Goal: Communication & Community: Answer question/provide support

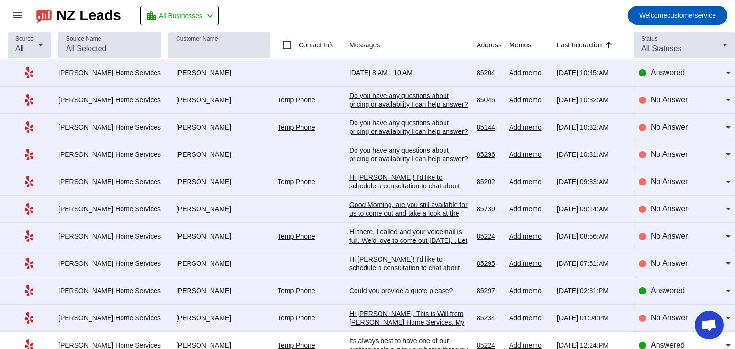
click at [429, 17] on mat-toolbar-row "menu NZ Leads location_city All Businesses chevron_left Welcome customerservice" at bounding box center [367, 15] width 735 height 31
click at [360, 176] on div "Hi [PERSON_NAME]! I'd like to schedule a consultation to chat about your reques…" at bounding box center [409, 203] width 120 height 60
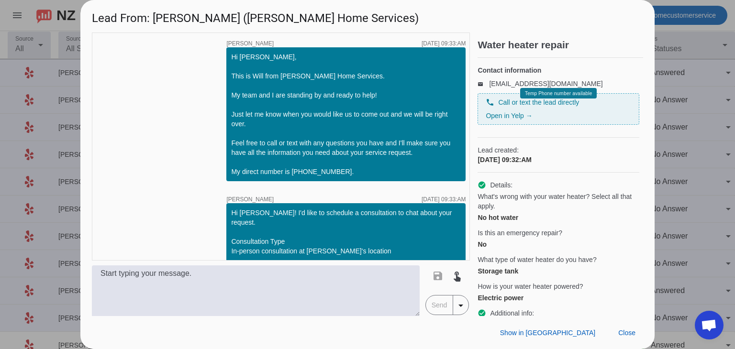
scroll to position [46, 0]
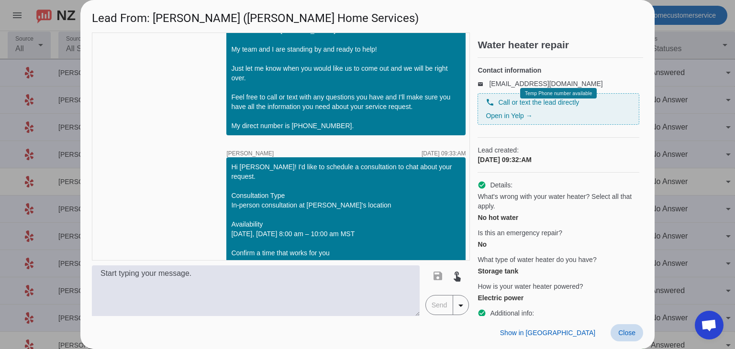
click at [628, 332] on span "Close" at bounding box center [626, 333] width 17 height 8
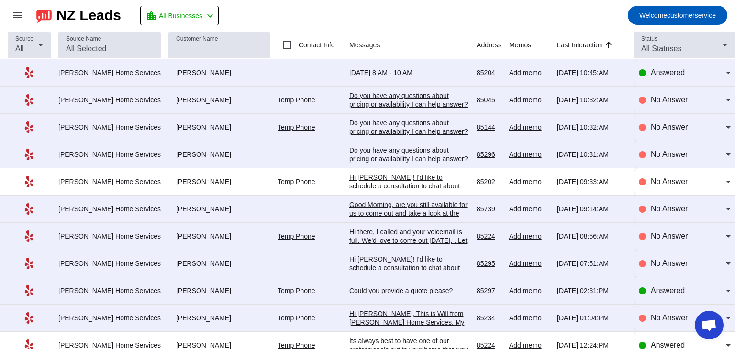
click at [390, 125] on div "Do you have any questions about pricing or availability I can help answer?" at bounding box center [409, 127] width 120 height 17
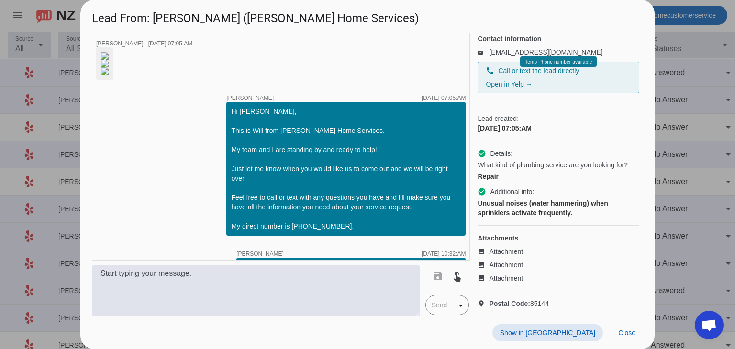
scroll to position [0, 0]
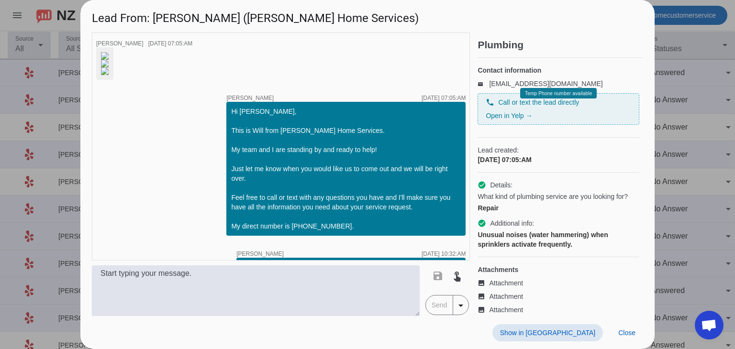
click at [567, 118] on div "phone Call or text the lead directly Open in Yelp →" at bounding box center [558, 109] width 145 height 23
click at [561, 125] on div "phone Call or text the lead directly Open in Yelp → Temp Phone number available" at bounding box center [558, 109] width 162 height 32
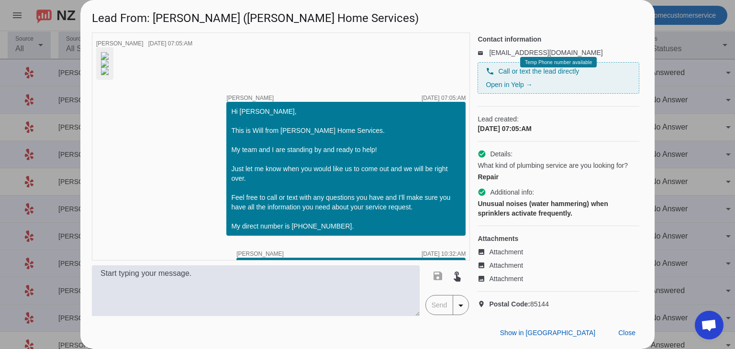
scroll to position [48, 0]
click at [489, 48] on link "leadsapi+278fa5b305dd40249366092fab5d018f@messaging.yelp.com" at bounding box center [545, 52] width 113 height 8
click at [627, 332] on span "Close" at bounding box center [626, 333] width 17 height 8
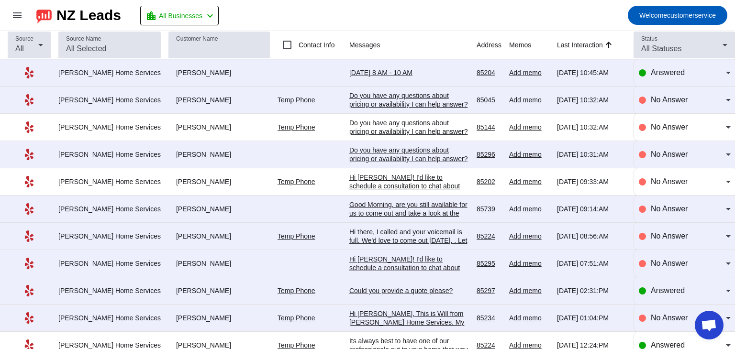
click at [170, 102] on div "[PERSON_NAME]" at bounding box center [218, 100] width 101 height 9
click at [19, 21] on span at bounding box center [17, 15] width 23 height 23
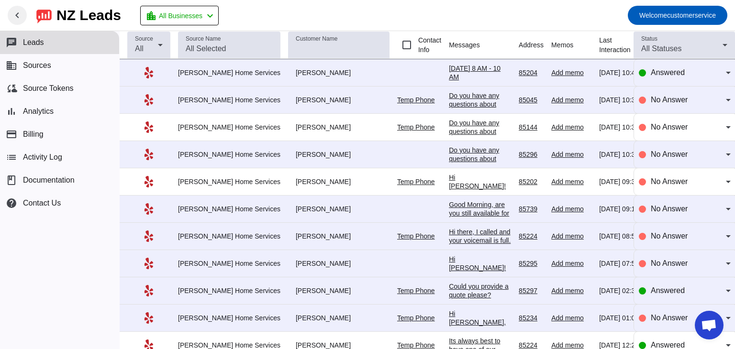
click at [19, 21] on span at bounding box center [17, 15] width 23 height 23
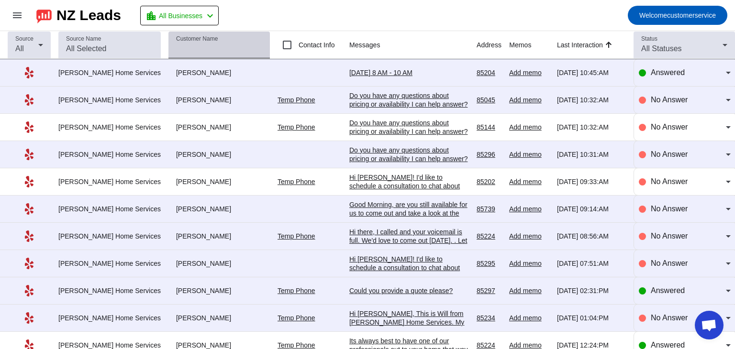
click at [190, 47] on input "Customer Name" at bounding box center [219, 48] width 86 height 11
click at [515, 98] on div "Add memo" at bounding box center [529, 100] width 40 height 9
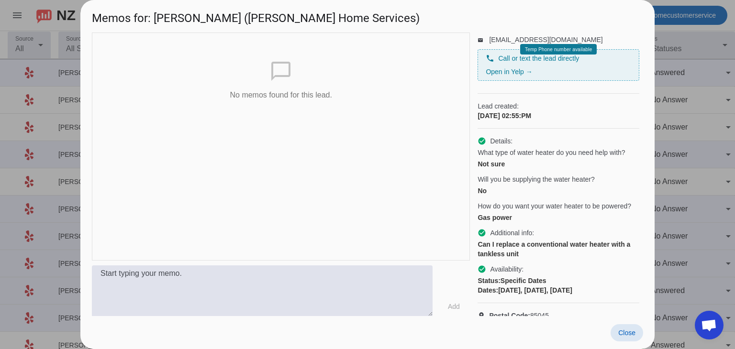
scroll to position [73, 0]
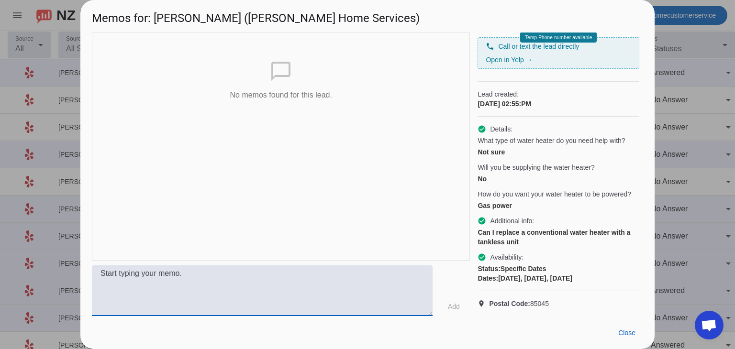
click at [257, 277] on textarea at bounding box center [262, 291] width 341 height 51
type textarea "Test Memo"
click at [456, 307] on span "Add" at bounding box center [454, 307] width 12 height 10
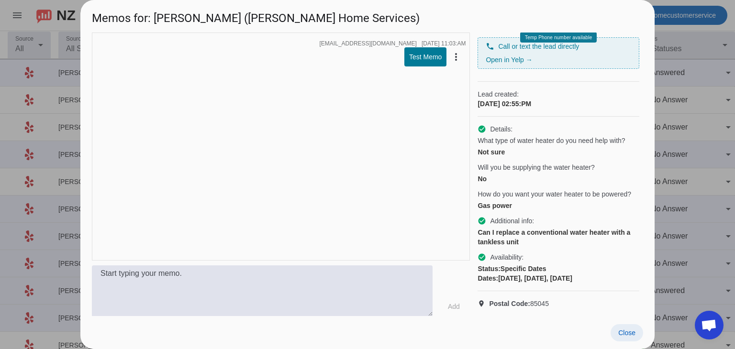
click at [628, 330] on span "Close" at bounding box center [626, 333] width 17 height 8
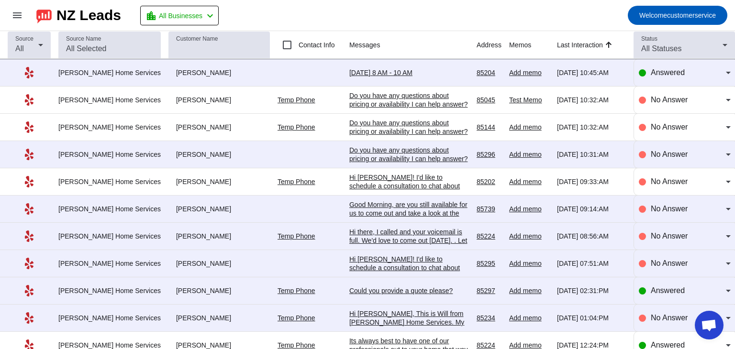
click at [358, 154] on div "Do you have any questions about pricing or availability I can help answer?" at bounding box center [409, 154] width 120 height 17
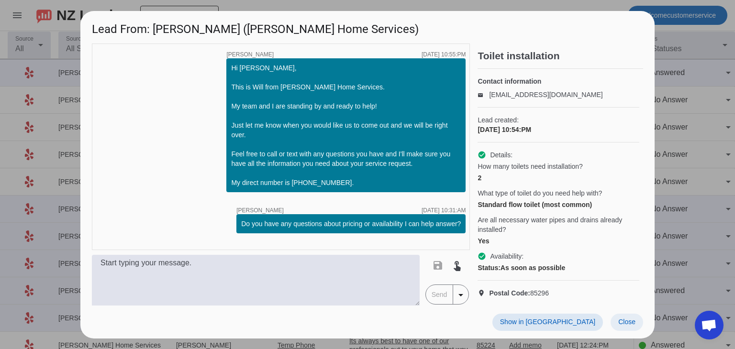
click at [629, 326] on span "Close" at bounding box center [626, 322] width 17 height 8
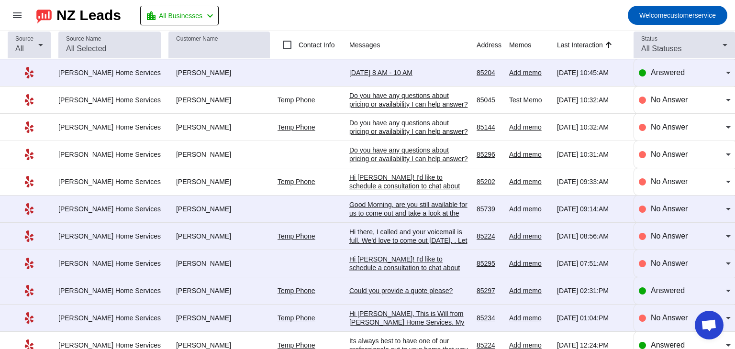
click at [395, 94] on div "Do you have any questions about pricing or availability I can help answer?" at bounding box center [409, 99] width 120 height 17
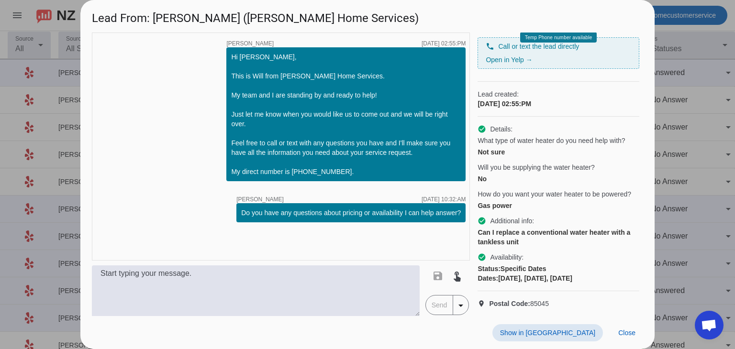
scroll to position [0, 0]
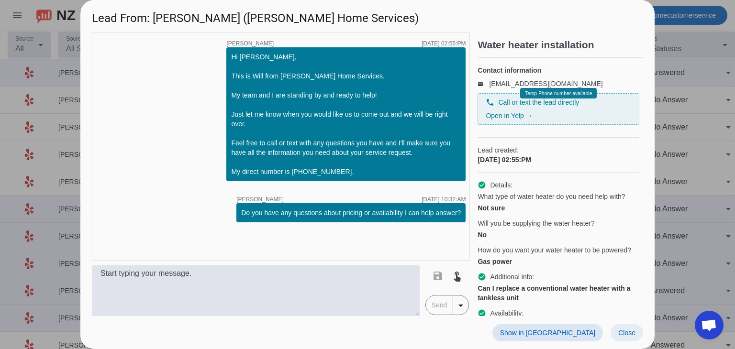
click at [633, 336] on span "Close" at bounding box center [626, 333] width 17 height 8
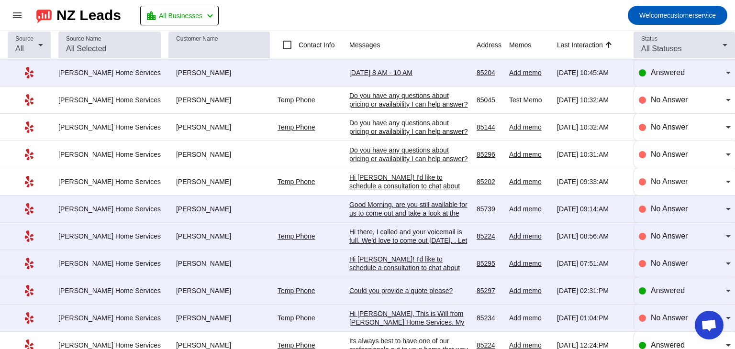
click at [285, 98] on link "Temp Phone" at bounding box center [296, 100] width 38 height 8
click at [391, 104] on div "Do you have any questions about pricing or availability I can help answer?" at bounding box center [409, 99] width 120 height 17
